Goal: Find specific page/section: Find specific page/section

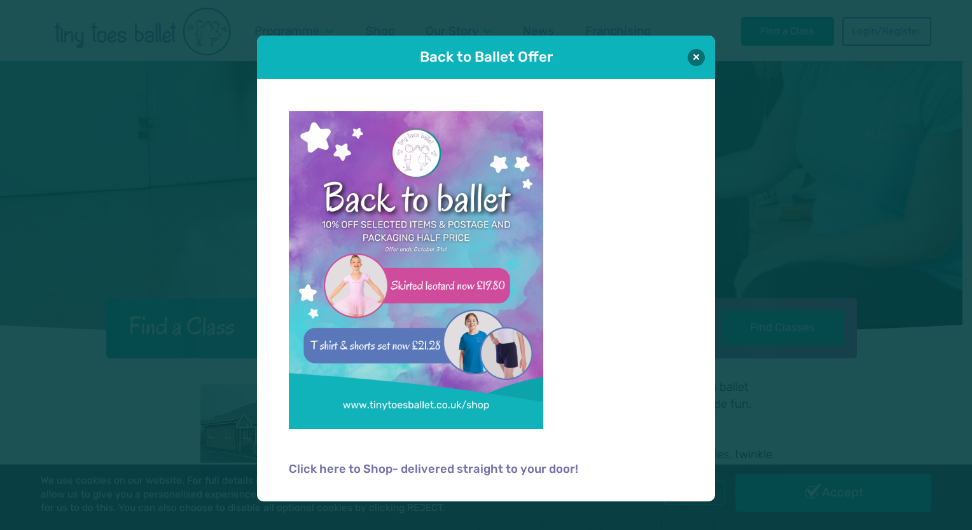
scroll to position [127, 0]
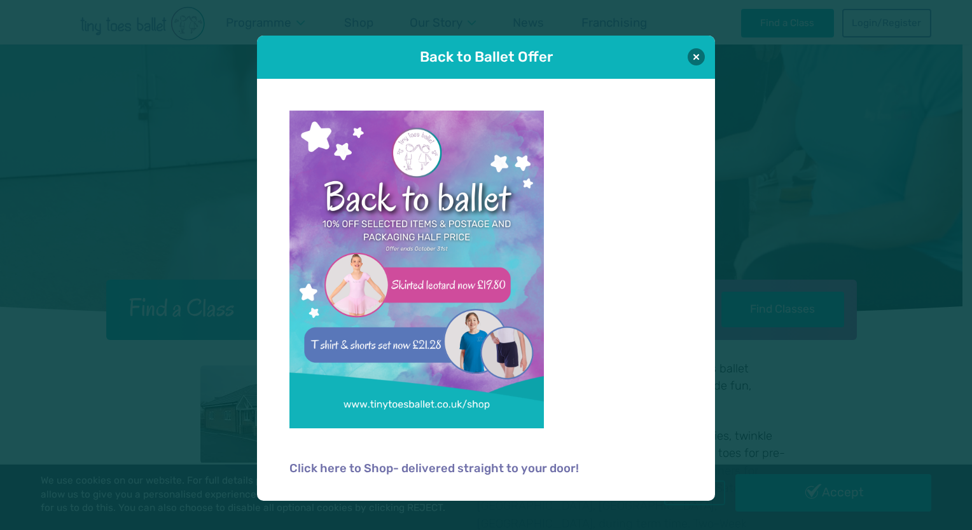
click at [691, 45] on div "Back to Ballet Offer" at bounding box center [486, 57] width 458 height 43
click at [697, 59] on button at bounding box center [695, 56] width 17 height 17
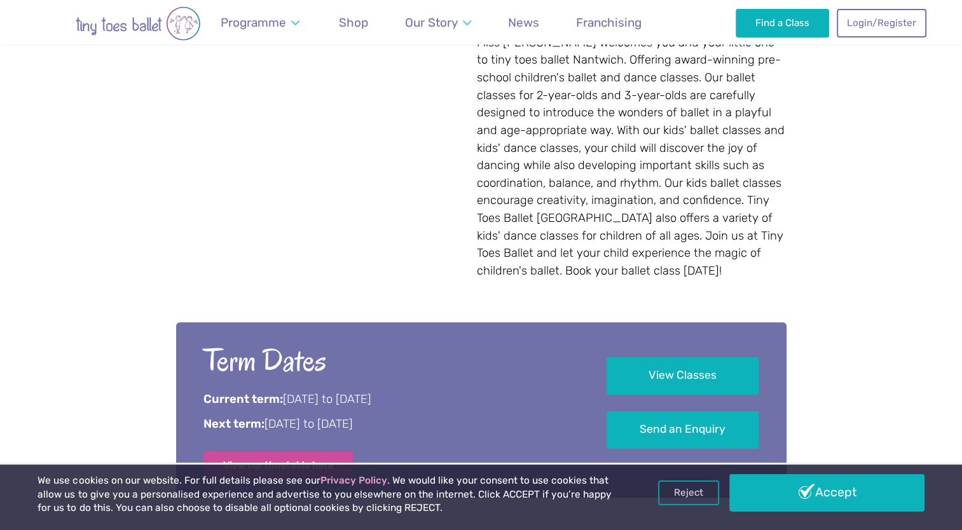
scroll to position [763, 0]
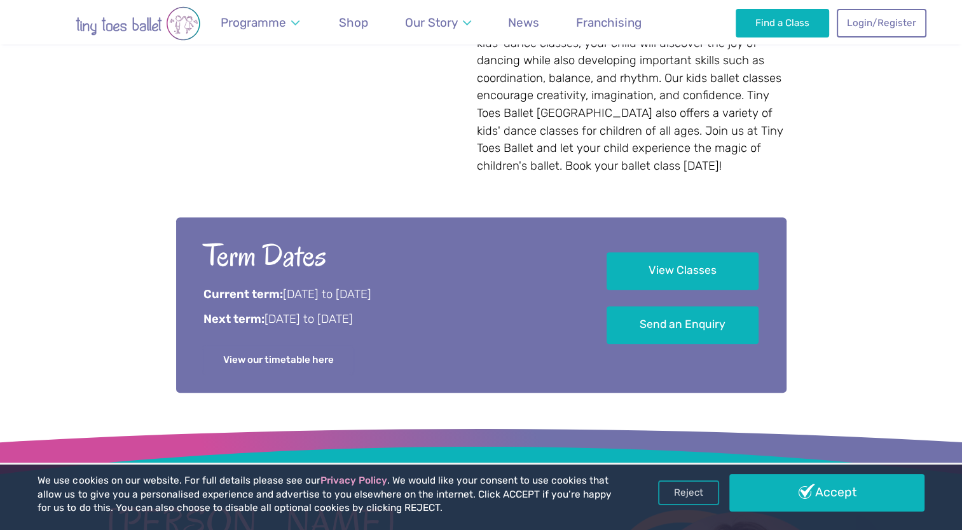
click at [291, 348] on link "View our timetable here" at bounding box center [278, 360] width 150 height 28
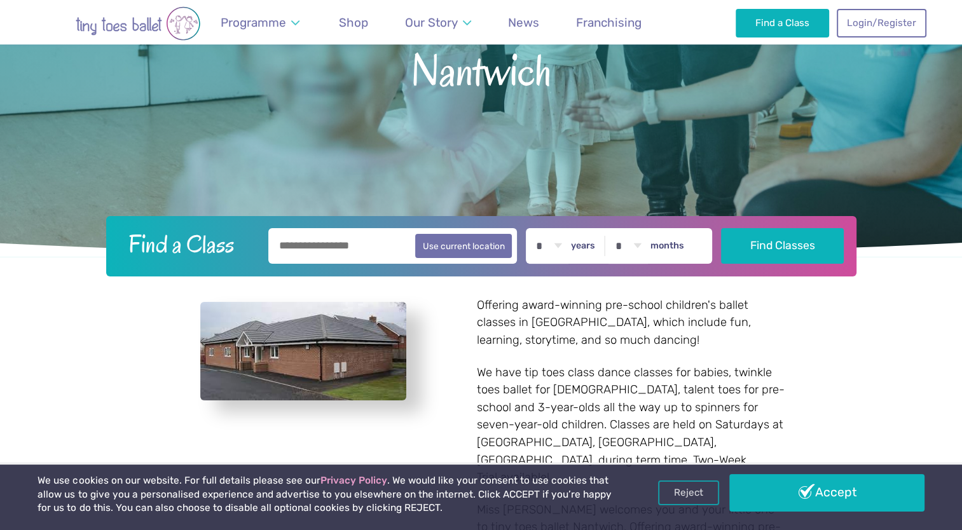
scroll to position [0, 0]
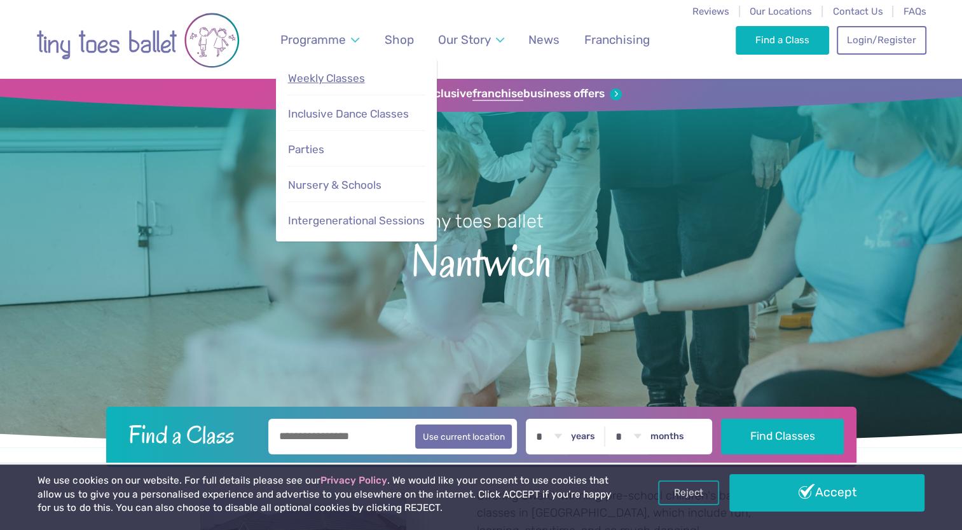
click at [306, 84] on span "Weekly Classes" at bounding box center [326, 78] width 77 height 13
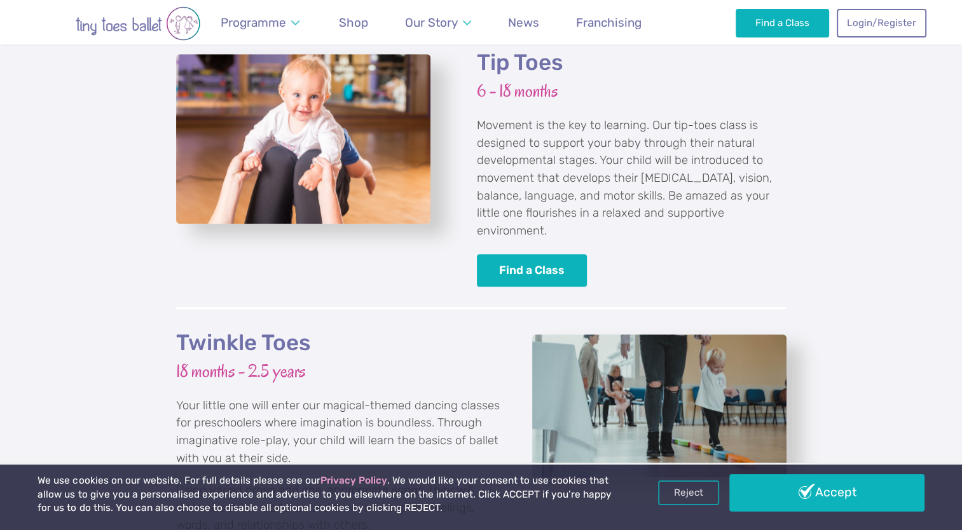
scroll to position [1335, 0]
